Goal: Task Accomplishment & Management: Manage account settings

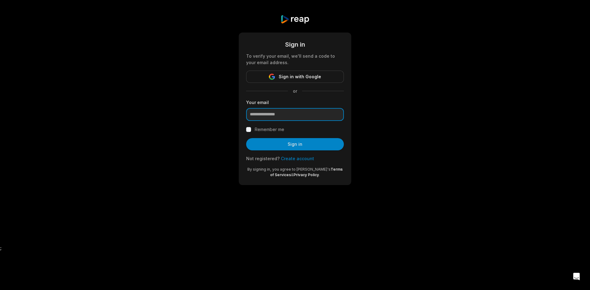
click at [297, 115] on input "email" at bounding box center [295, 114] width 98 height 13
type input "**********"
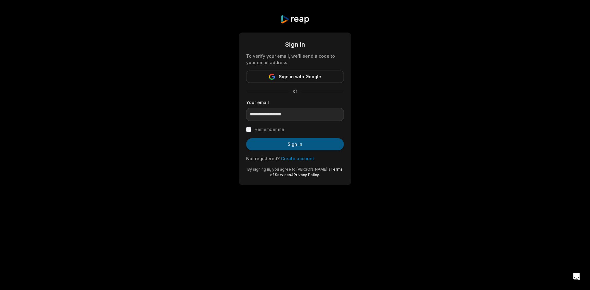
click at [310, 144] on button "Sign in" at bounding box center [295, 144] width 98 height 12
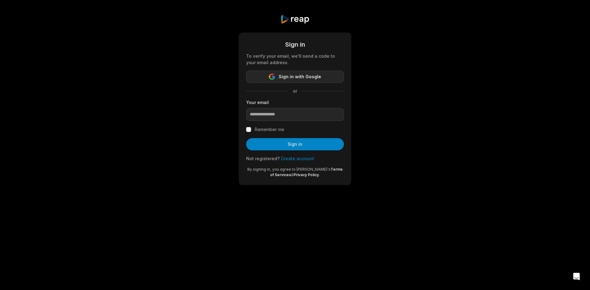
click at [310, 79] on span "Sign in with Google" at bounding box center [300, 76] width 42 height 7
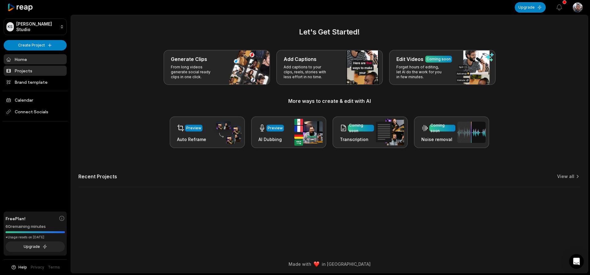
click at [28, 69] on link "Projects" at bounding box center [35, 70] width 63 height 10
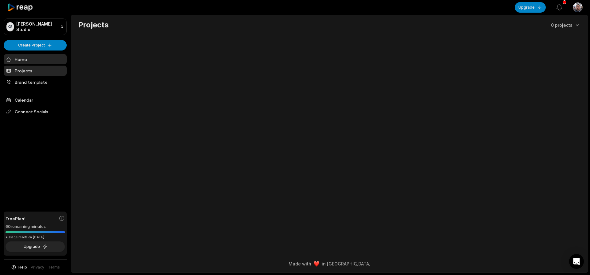
click at [30, 57] on link "Home" at bounding box center [35, 59] width 63 height 10
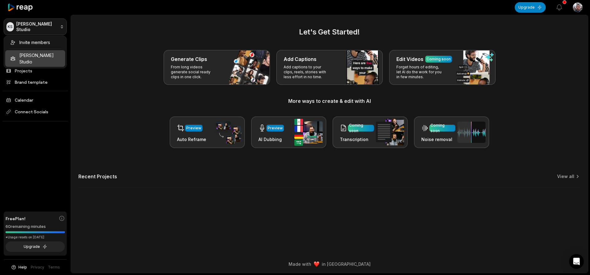
click at [40, 30] on html "KS [PERSON_NAME] Studio Create Project Home Projects Brand template Calendar Co…" at bounding box center [295, 137] width 590 height 275
click at [34, 53] on div "Invite members [PERSON_NAME] Studio" at bounding box center [35, 52] width 63 height 33
click at [21, 45] on div "Invite members" at bounding box center [35, 42] width 60 height 10
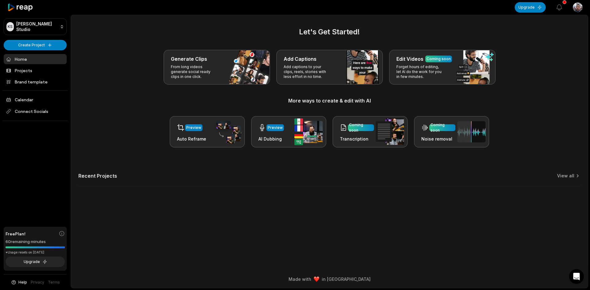
click at [30, 57] on link "Home" at bounding box center [35, 59] width 63 height 10
click at [31, 59] on link "Home" at bounding box center [35, 59] width 63 height 10
click at [577, 9] on html "KS [PERSON_NAME] Studio Create Project Home Projects Brand template Calendar Co…" at bounding box center [295, 145] width 590 height 290
click at [548, 54] on span "Sign Out" at bounding box center [546, 51] width 17 height 6
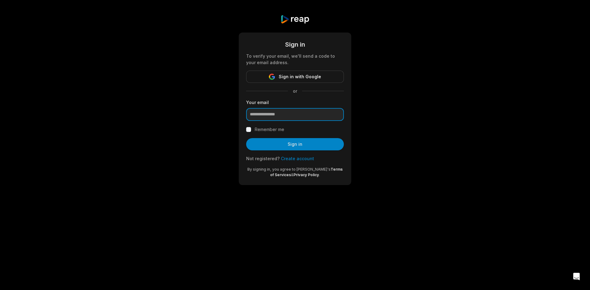
click at [267, 113] on input "email" at bounding box center [295, 114] width 98 height 13
type input "**********"
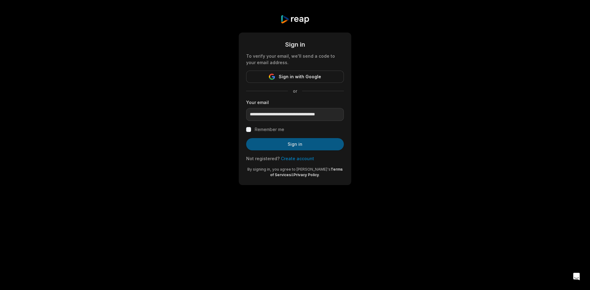
click at [309, 148] on button "Sign in" at bounding box center [295, 144] width 98 height 12
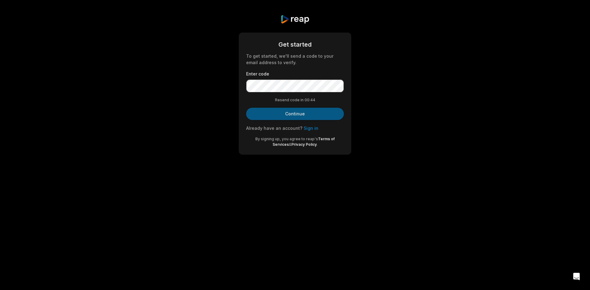
click at [289, 109] on button "Continue" at bounding box center [295, 114] width 98 height 12
